Goal: Information Seeking & Learning: Check status

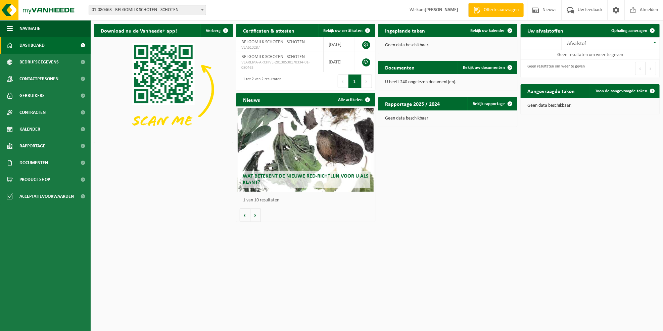
click at [202, 11] on span at bounding box center [202, 9] width 7 height 9
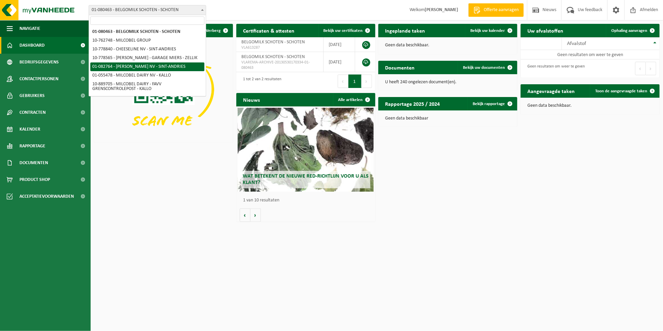
scroll to position [34, 0]
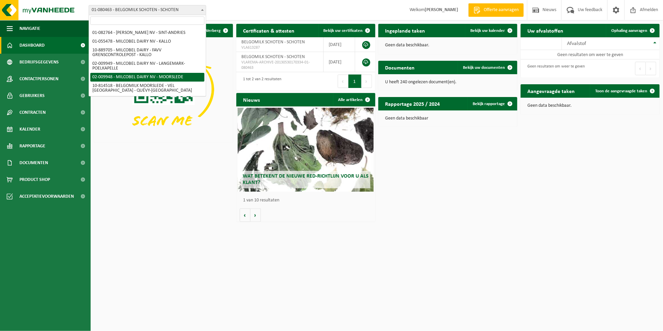
select select "1949"
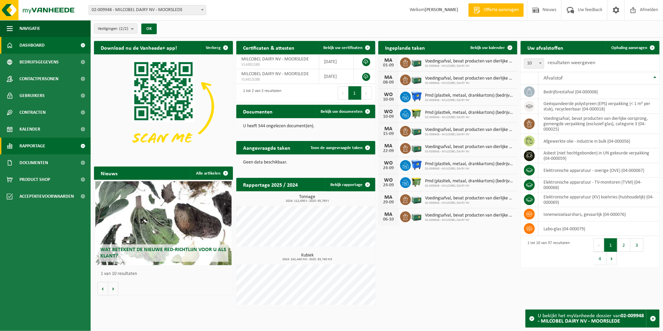
click at [38, 146] on span "Rapportage" at bounding box center [32, 146] width 26 height 17
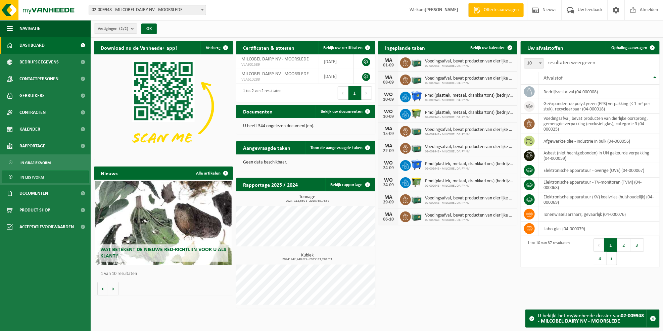
click at [46, 178] on link "In lijstvorm" at bounding box center [45, 176] width 87 height 13
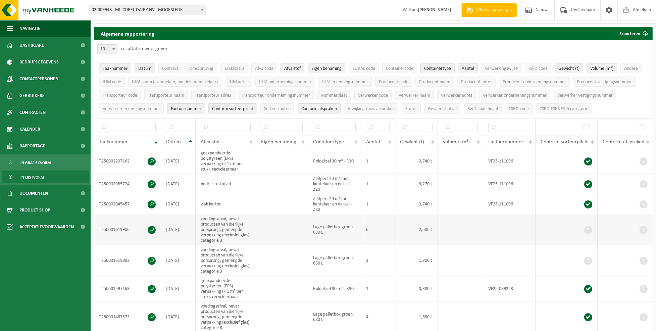
scroll to position [5, 0]
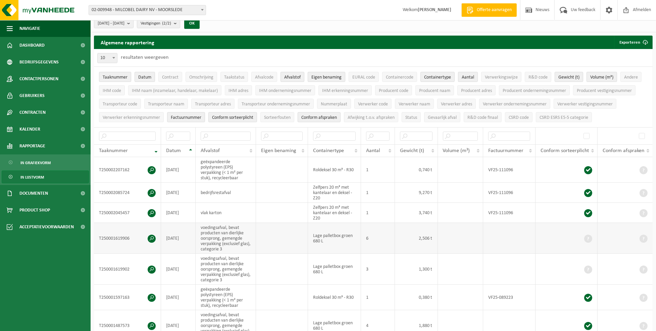
click at [225, 239] on td "voedingsafval, bevat producten van dierlijke oorsprong, gemengde verpakking (ex…" at bounding box center [226, 238] width 60 height 31
drag, startPoint x: 200, startPoint y: 227, endPoint x: 239, endPoint y: 252, distance: 46.3
click at [239, 252] on td "voedingsafval, bevat producten van dierlijke oorsprong, gemengde verpakking (ex…" at bounding box center [226, 238] width 60 height 31
copy td "voedingsafval, bevat producten van dierlijke oorsprong, gemengde verpakking (ex…"
click at [216, 133] on input "text" at bounding box center [226, 136] width 50 height 9
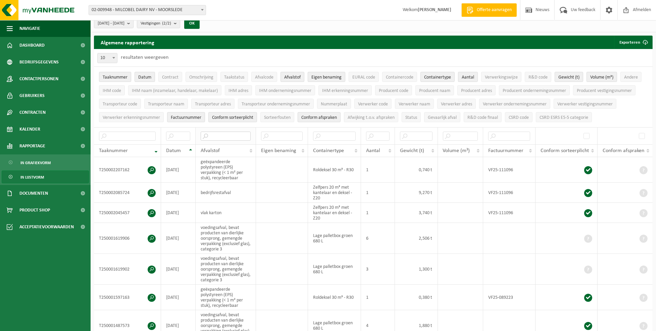
paste input "voedingsafval, bevat producten van dierlijke oorsprong, gemengde verpakking (ex…"
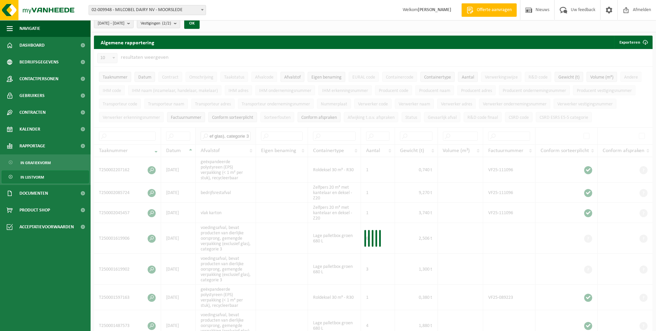
type input "voedingsafval, bevat producten van dierlijke oorsprong, gemengde verpakking (ex…"
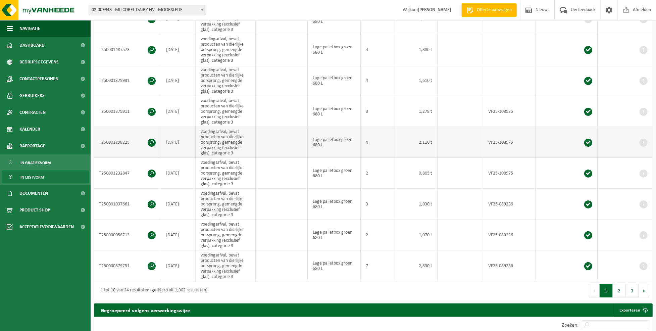
scroll to position [205, 0]
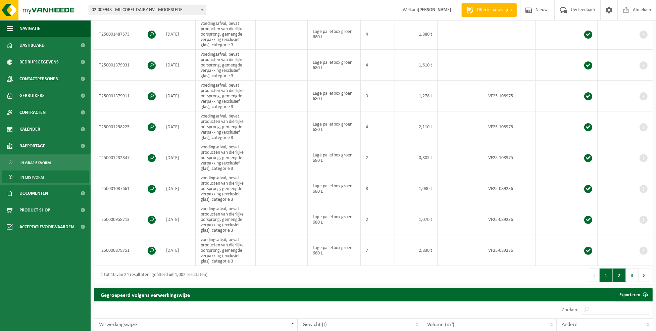
click at [619, 276] on button "2" at bounding box center [619, 274] width 13 height 13
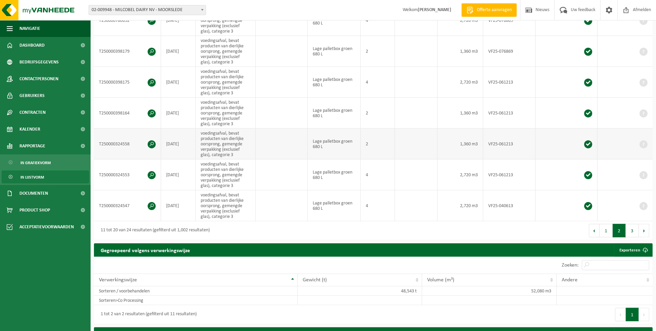
scroll to position [251, 0]
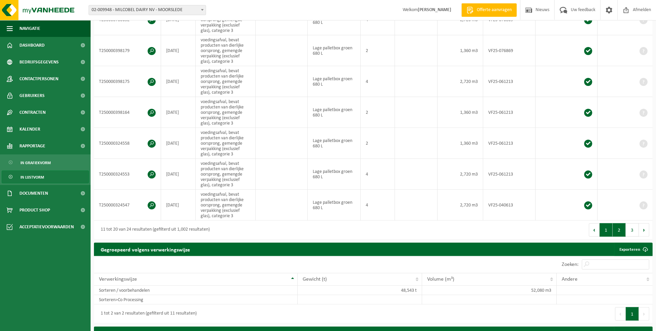
click at [606, 231] on button "1" at bounding box center [606, 229] width 13 height 13
click at [620, 230] on button "2" at bounding box center [619, 229] width 13 height 13
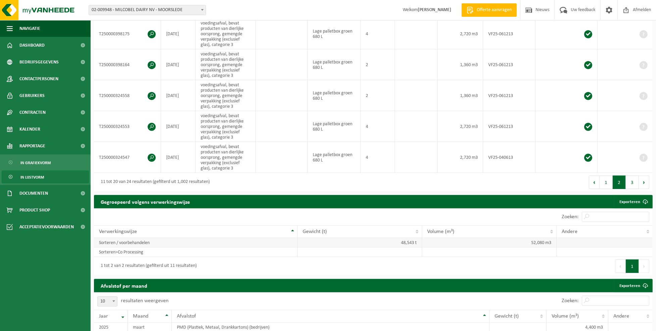
scroll to position [333, 0]
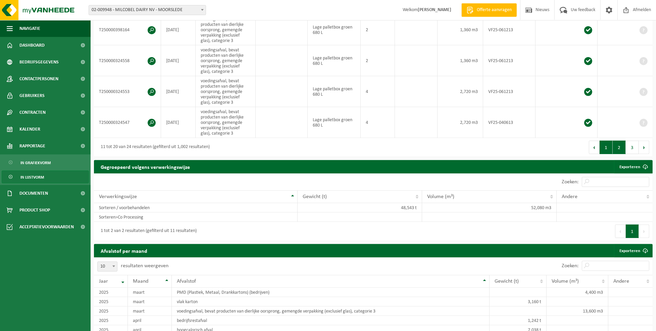
click at [605, 147] on button "1" at bounding box center [606, 147] width 13 height 13
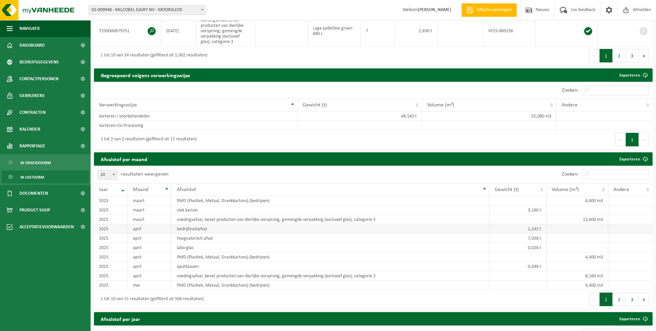
scroll to position [415, 0]
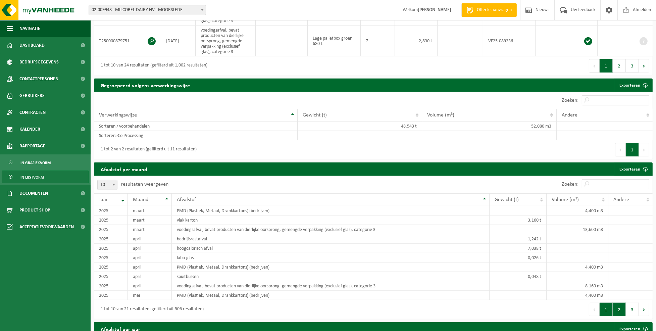
click at [619, 310] on button "2" at bounding box center [619, 309] width 13 height 13
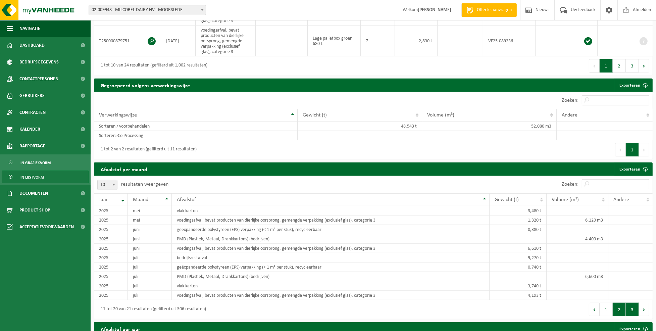
click at [634, 309] on button "3" at bounding box center [632, 309] width 13 height 13
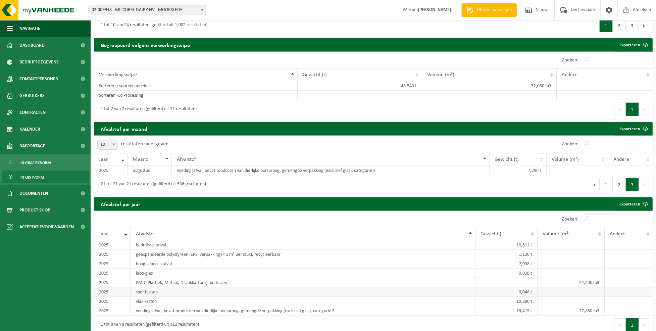
scroll to position [448, 0]
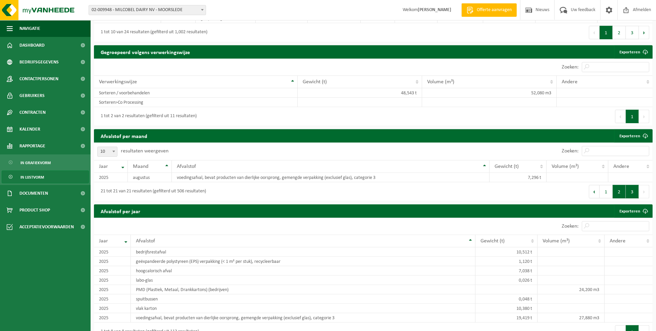
click at [619, 193] on button "2" at bounding box center [619, 191] width 13 height 13
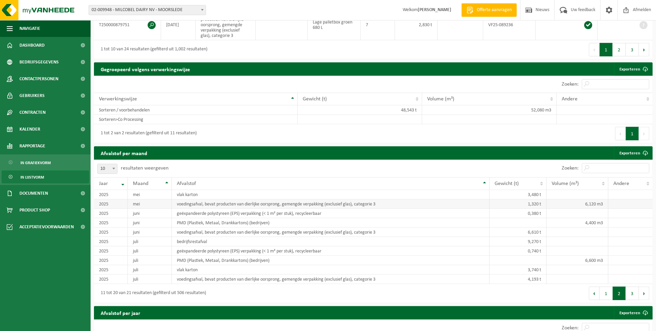
scroll to position [431, 0]
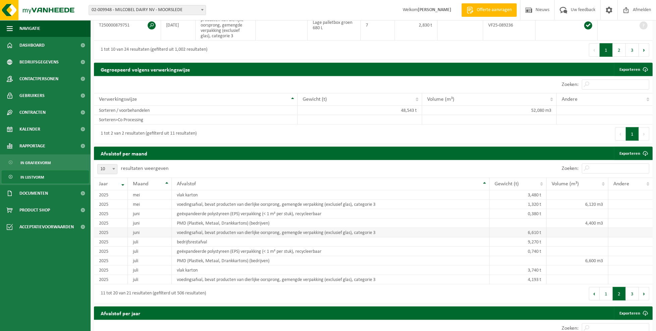
click at [254, 234] on td "voedingsafval, bevat producten van dierlijke oorsprong, gemengde verpakking (ex…" at bounding box center [331, 232] width 318 height 9
drag, startPoint x: 538, startPoint y: 204, endPoint x: 516, endPoint y: 243, distance: 44.5
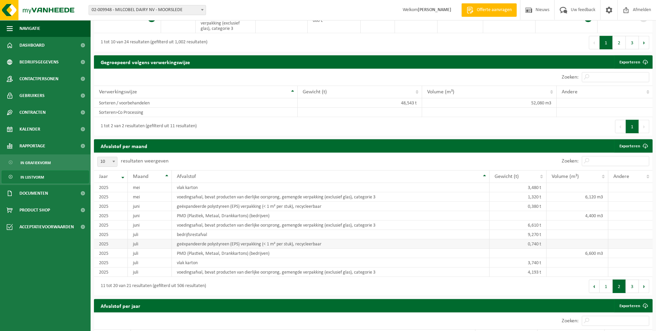
scroll to position [439, 0]
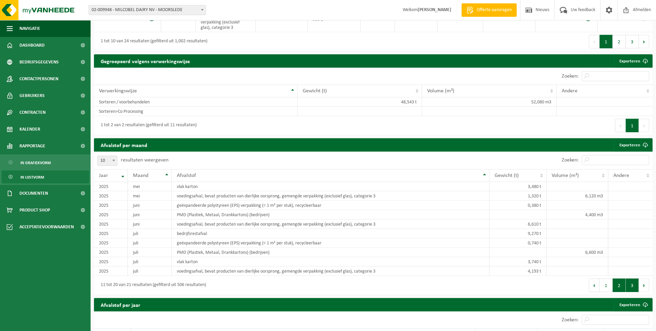
click at [630, 285] on button "3" at bounding box center [632, 285] width 13 height 13
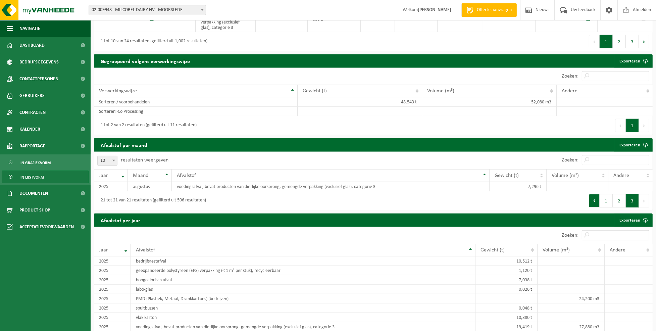
click at [594, 200] on button "Vorige" at bounding box center [594, 200] width 11 height 13
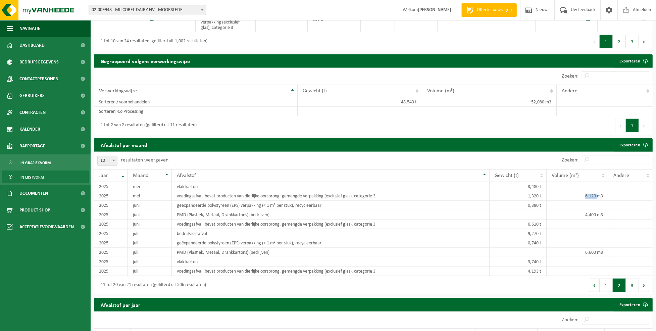
click at [594, 200] on td "6,120 m3" at bounding box center [578, 195] width 62 height 9
click at [609, 286] on button "1" at bounding box center [606, 285] width 13 height 13
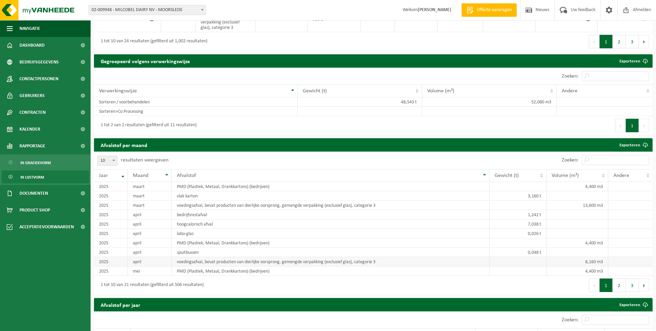
click at [191, 262] on td "voedingsafval, bevat producten van dierlijke oorsprong, gemengde verpakking (ex…" at bounding box center [331, 261] width 318 height 9
click at [583, 204] on td "13,600 m3" at bounding box center [578, 205] width 62 height 9
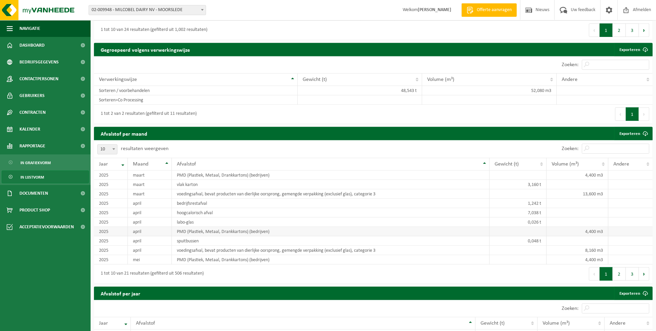
scroll to position [453, 0]
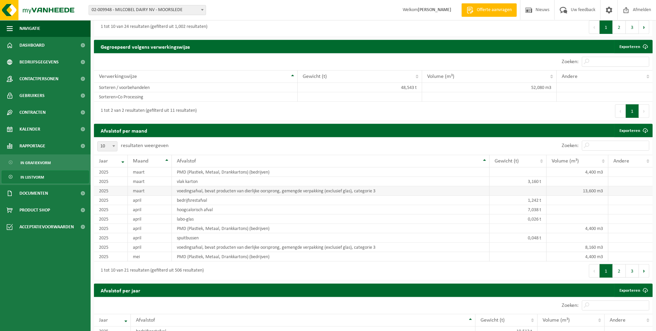
click at [290, 191] on td "voedingsafval, bevat producten van dierlijke oorsprong, gemengde verpakking (ex…" at bounding box center [331, 190] width 318 height 9
click at [618, 270] on button "2" at bounding box center [619, 270] width 13 height 13
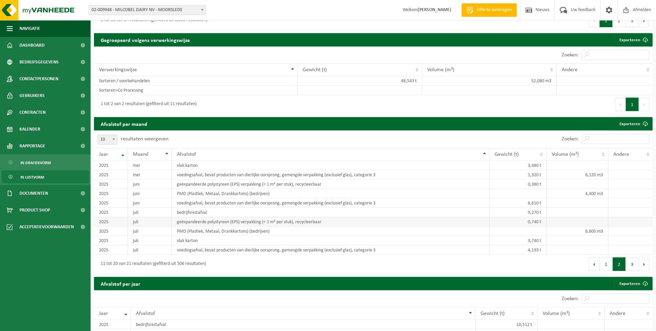
scroll to position [456, 0]
